Goal: Browse casually

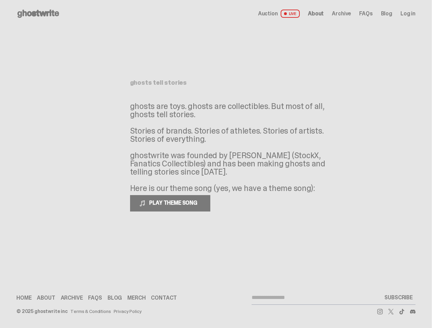
click at [216, 164] on p "ghosts are toys. ghosts are collectibles. But most of all, ghosts tell stories.…" at bounding box center [232, 147] width 205 height 90
